Goal: Transaction & Acquisition: Purchase product/service

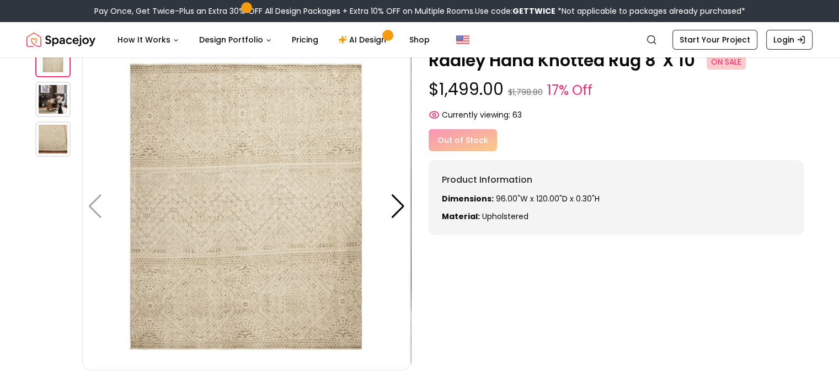
scroll to position [55, 0]
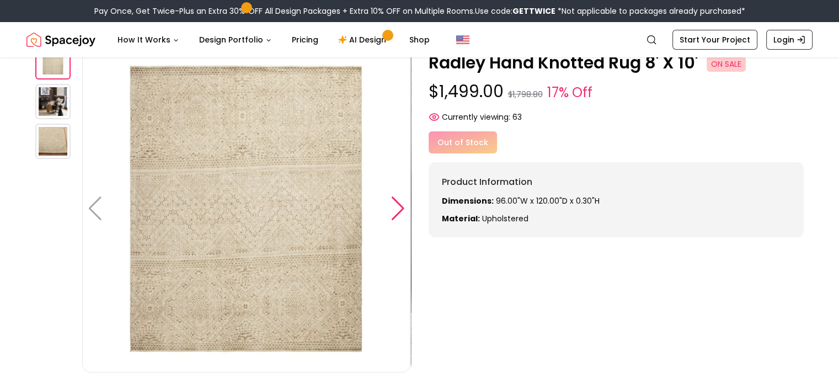
click at [401, 205] on div at bounding box center [398, 208] width 15 height 24
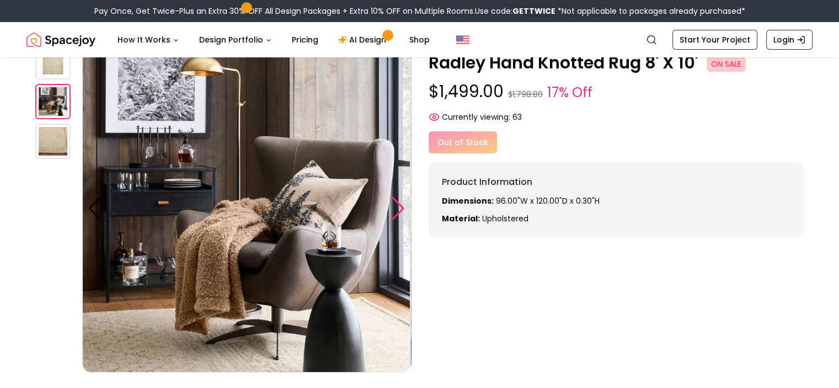
click at [401, 205] on div at bounding box center [398, 208] width 15 height 24
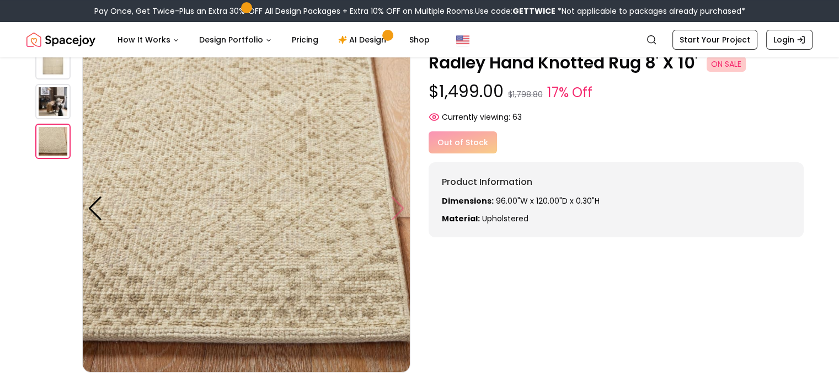
click at [401, 205] on img at bounding box center [246, 208] width 328 height 328
click at [90, 207] on div at bounding box center [95, 208] width 15 height 24
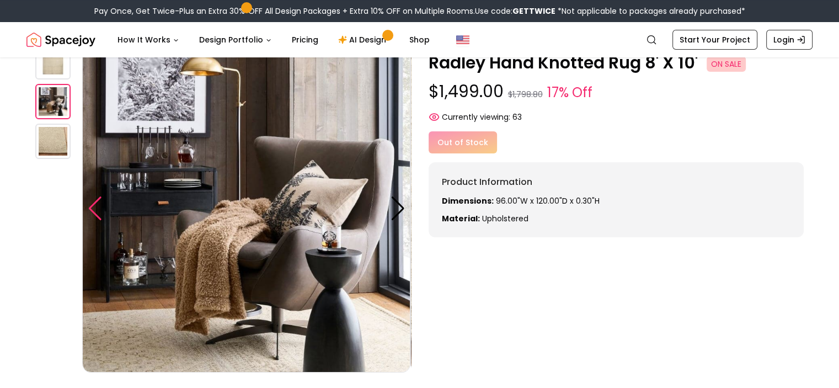
click at [90, 207] on div at bounding box center [95, 208] width 15 height 24
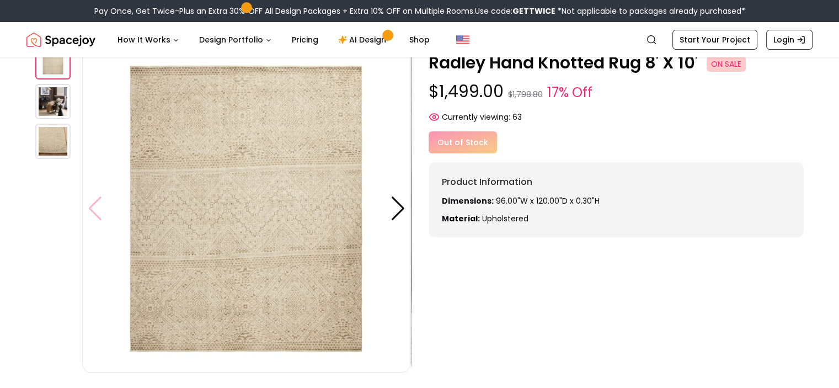
click at [90, 207] on img at bounding box center [246, 208] width 328 height 328
click at [55, 114] on img at bounding box center [52, 101] width 35 height 35
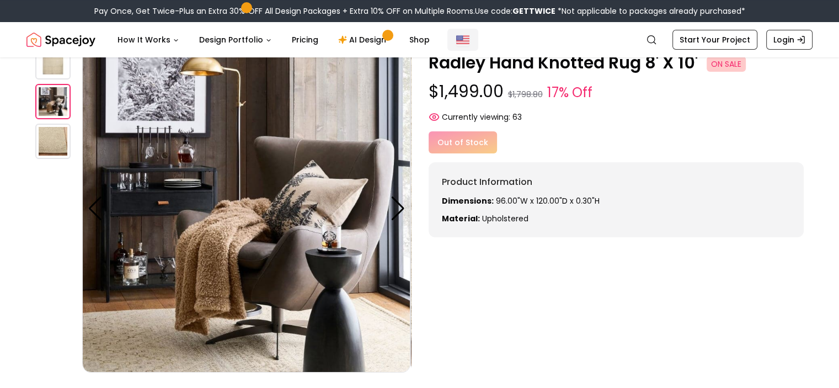
click at [456, 36] on img "Global" at bounding box center [462, 39] width 13 height 13
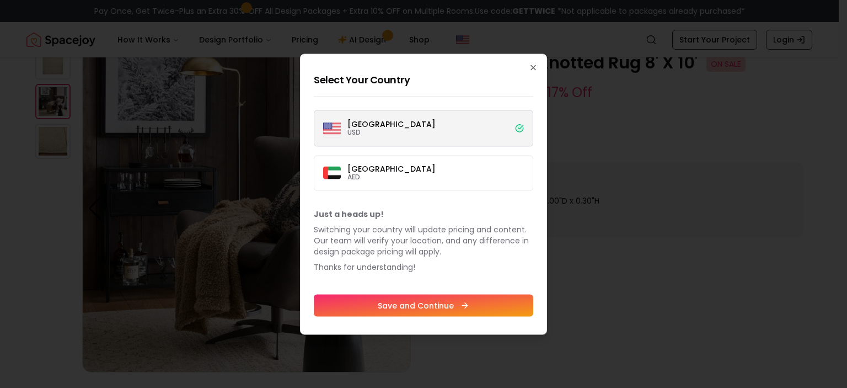
click at [372, 172] on label "Dubai AED" at bounding box center [424, 172] width 220 height 35
click at [0, 0] on button "Dubai AED" at bounding box center [0, 0] width 0 height 0
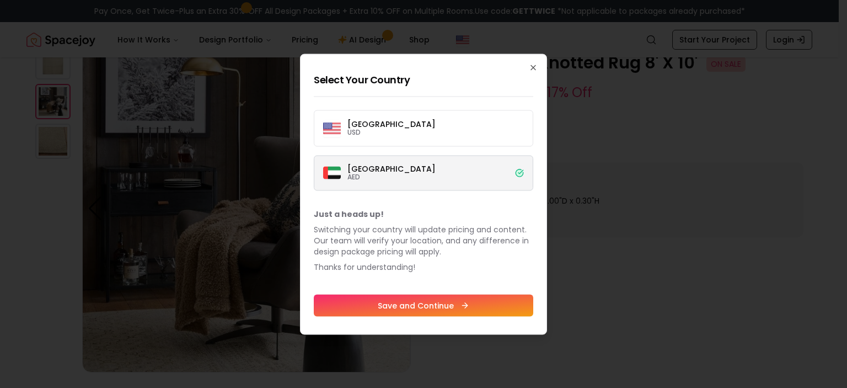
click at [447, 306] on button "Save and Continue" at bounding box center [424, 305] width 220 height 22
